Goal: Transaction & Acquisition: Obtain resource

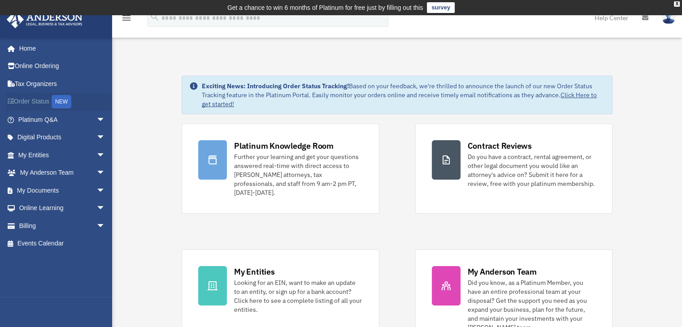
click at [39, 103] on link "Order Status NEW" at bounding box center [62, 102] width 113 height 18
click at [29, 242] on link "Events Calendar" at bounding box center [62, 244] width 113 height 18
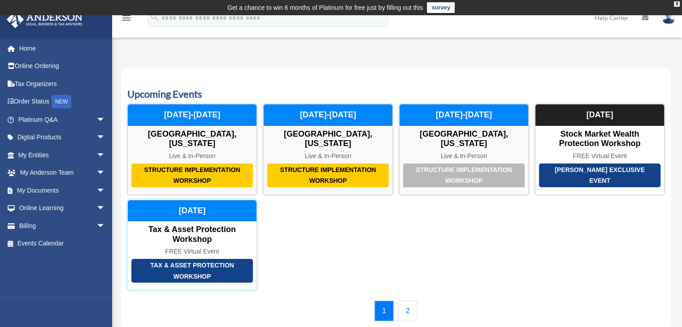
click at [201, 260] on div "Tax & Asset Protection Workshop" at bounding box center [192, 271] width 122 height 24
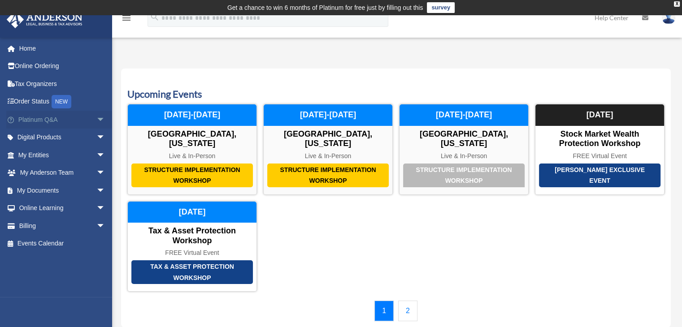
click at [96, 120] on span "arrow_drop_down" at bounding box center [105, 120] width 18 height 18
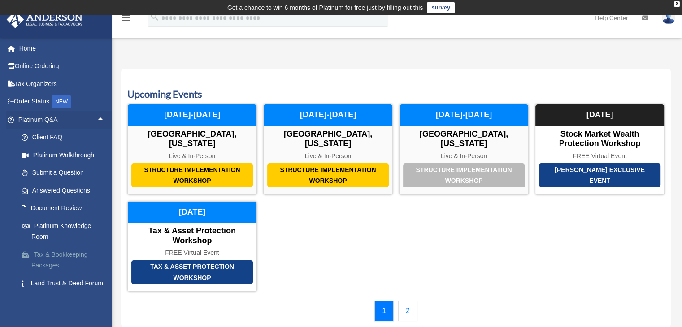
click at [47, 257] on link "Tax & Bookkeeping Packages" at bounding box center [66, 260] width 106 height 29
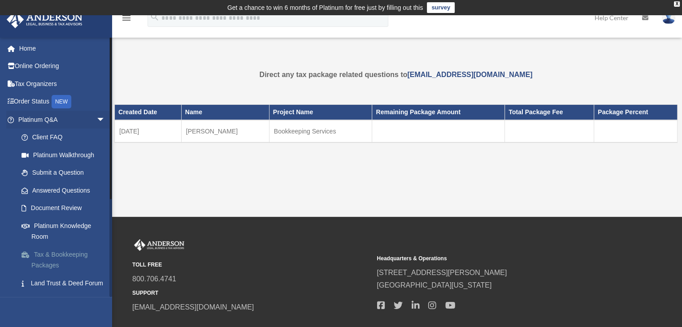
click at [50, 266] on link "Tax & Bookkeeping Packages" at bounding box center [66, 260] width 106 height 29
click at [52, 67] on link "Online Ordering" at bounding box center [62, 66] width 113 height 18
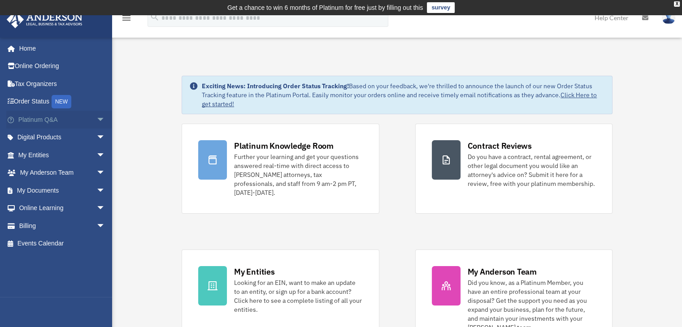
click at [96, 119] on span "arrow_drop_down" at bounding box center [105, 120] width 18 height 18
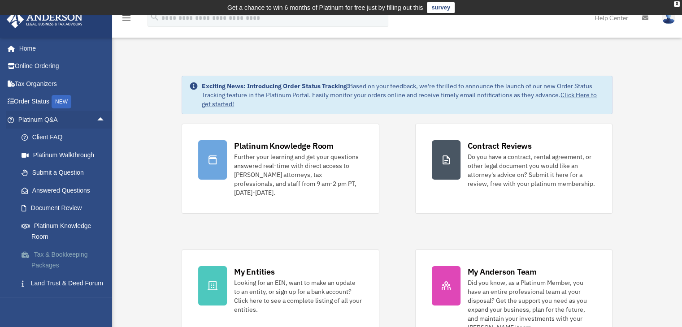
click at [39, 255] on link "Tax & Bookkeeping Packages" at bounding box center [66, 260] width 106 height 29
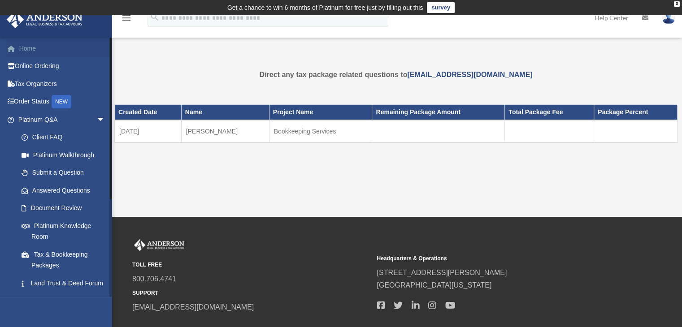
click at [25, 54] on link "Home" at bounding box center [62, 48] width 113 height 18
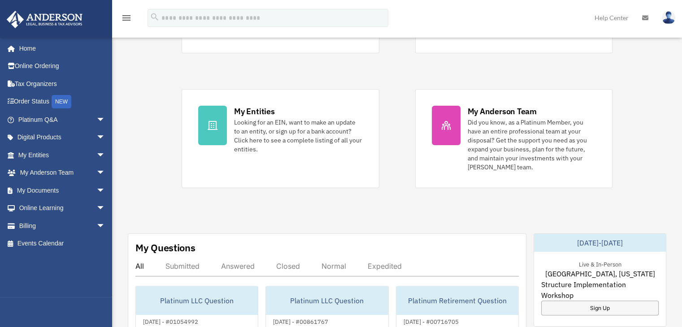
scroll to position [161, 0]
click at [96, 191] on span "arrow_drop_down" at bounding box center [105, 191] width 18 height 18
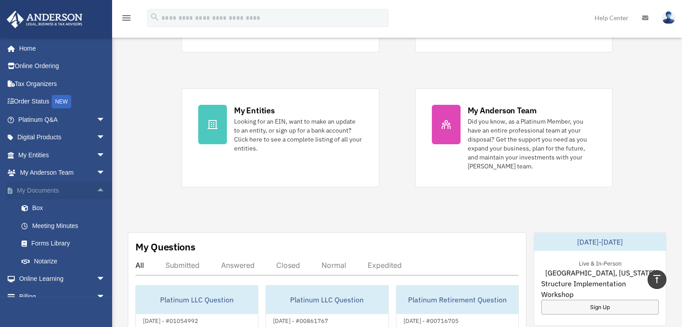
click at [96, 191] on span "arrow_drop_up" at bounding box center [105, 191] width 18 height 18
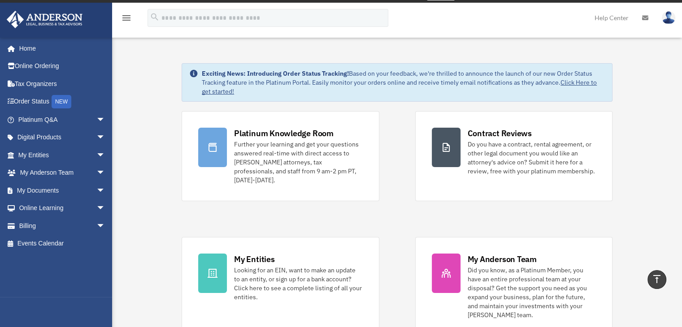
scroll to position [0, 0]
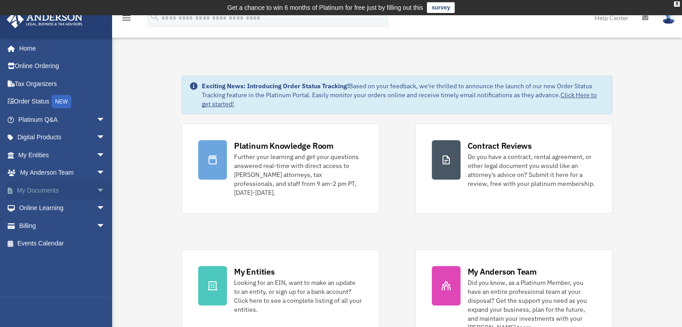
click at [96, 191] on span "arrow_drop_down" at bounding box center [105, 191] width 18 height 18
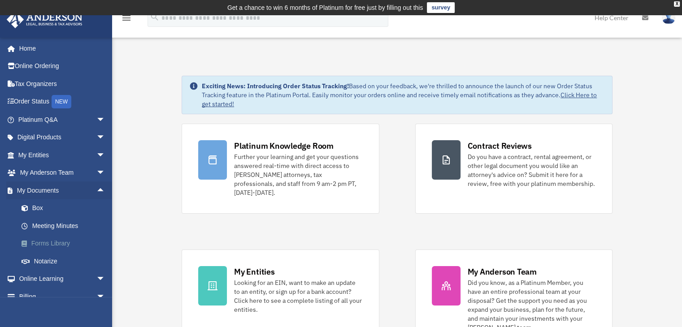
click at [56, 244] on link "Forms Library" at bounding box center [66, 244] width 106 height 18
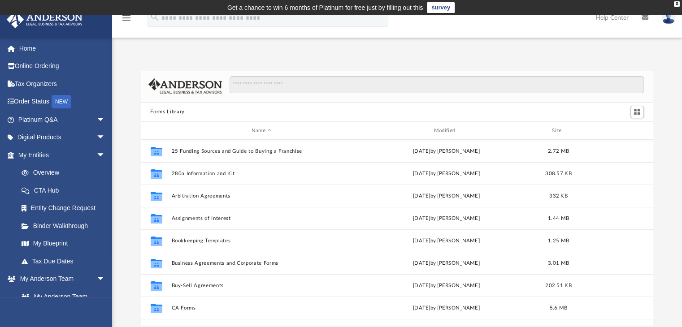
scroll to position [197, 506]
click at [274, 84] on input "Search files and folders" at bounding box center [437, 84] width 414 height 17
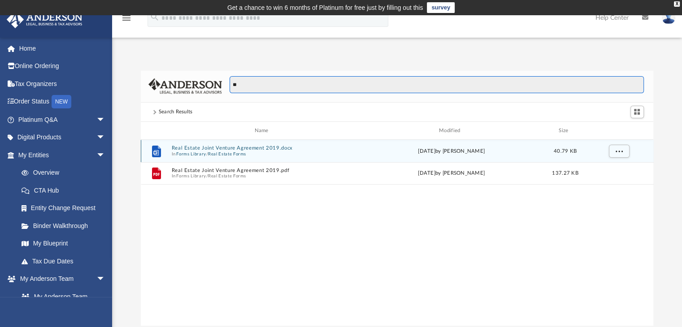
type input "**"
click at [215, 152] on button "Real Estate Forms" at bounding box center [227, 155] width 38 height 6
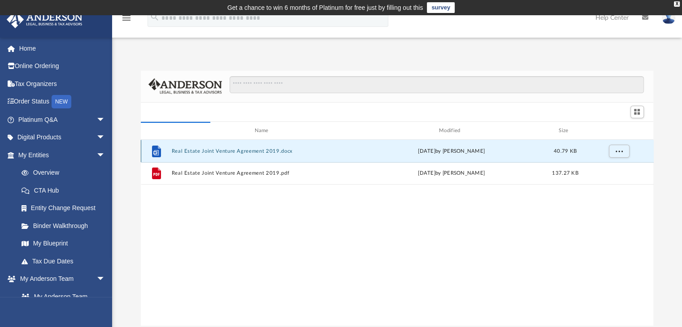
click at [215, 151] on button "Real Estate Joint Venture Agreement 2019.docx" at bounding box center [263, 151] width 184 height 6
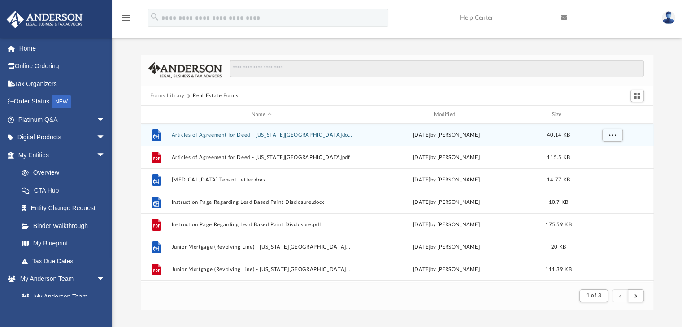
scroll to position [0, 0]
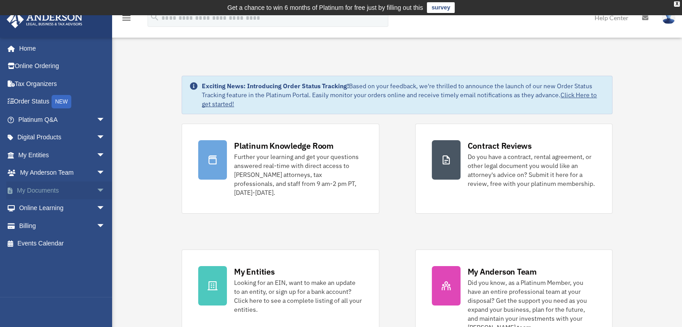
click at [96, 189] on span "arrow_drop_down" at bounding box center [105, 191] width 18 height 18
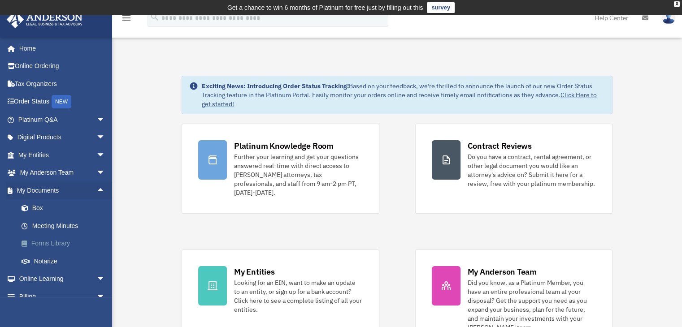
click at [56, 244] on link "Forms Library" at bounding box center [66, 244] width 106 height 18
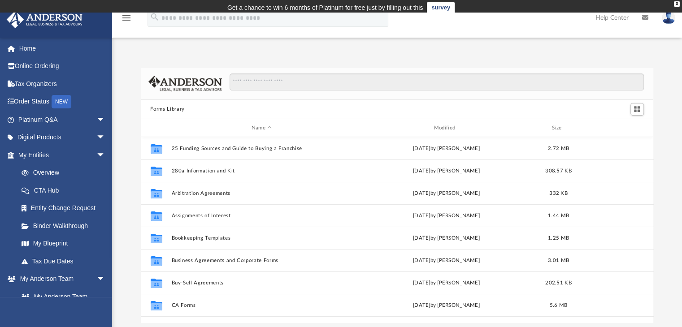
scroll to position [197, 506]
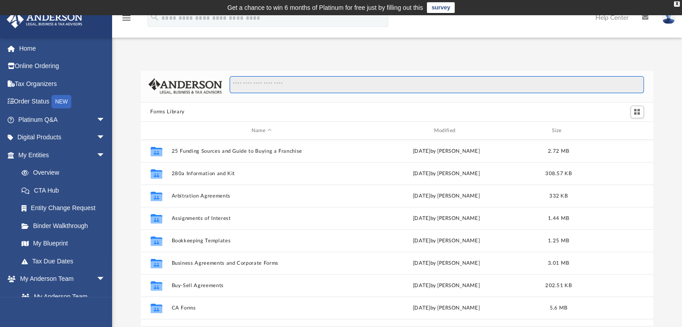
click at [246, 88] on input "Search files and folders" at bounding box center [437, 84] width 414 height 17
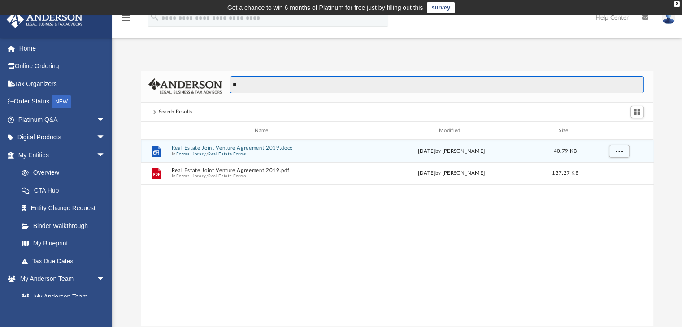
type input "**"
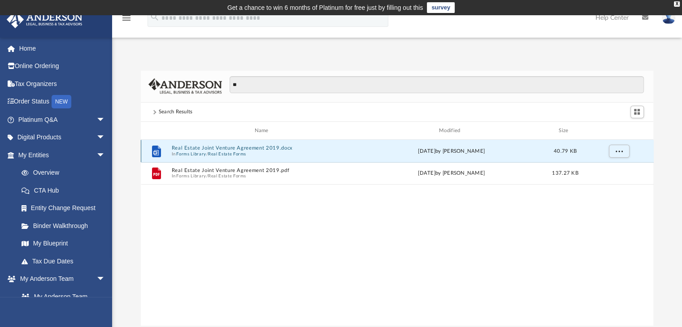
click at [228, 149] on button "Real Estate Joint Venture Agreement 2019.docx" at bounding box center [263, 149] width 184 height 6
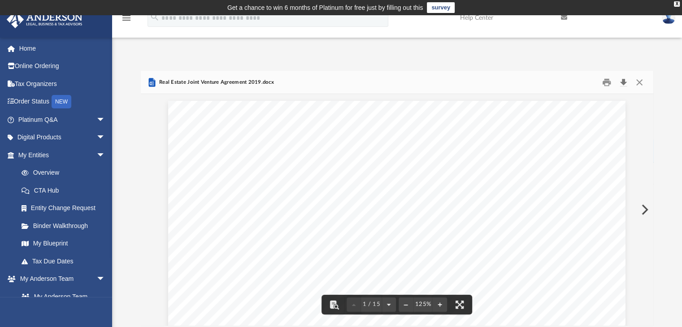
click at [620, 81] on button "Download" at bounding box center [624, 82] width 16 height 14
